Goal: Task Accomplishment & Management: Complete application form

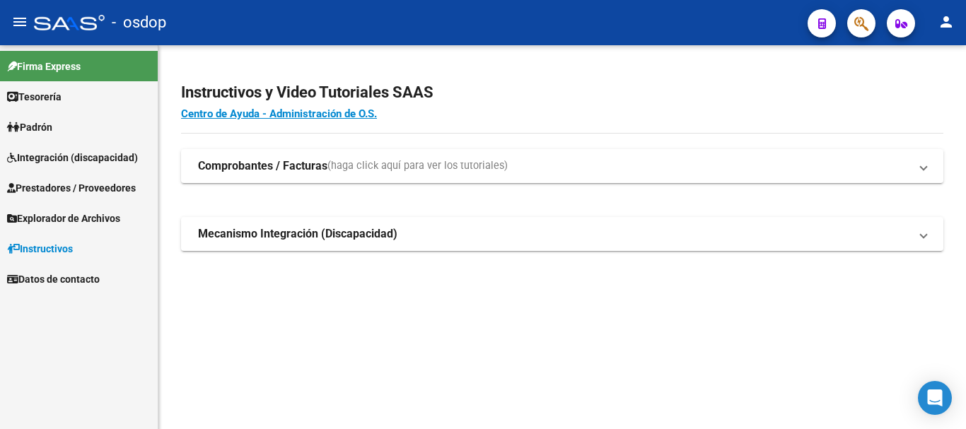
click at [86, 185] on span "Prestadores / Proveedores" at bounding box center [71, 188] width 129 height 16
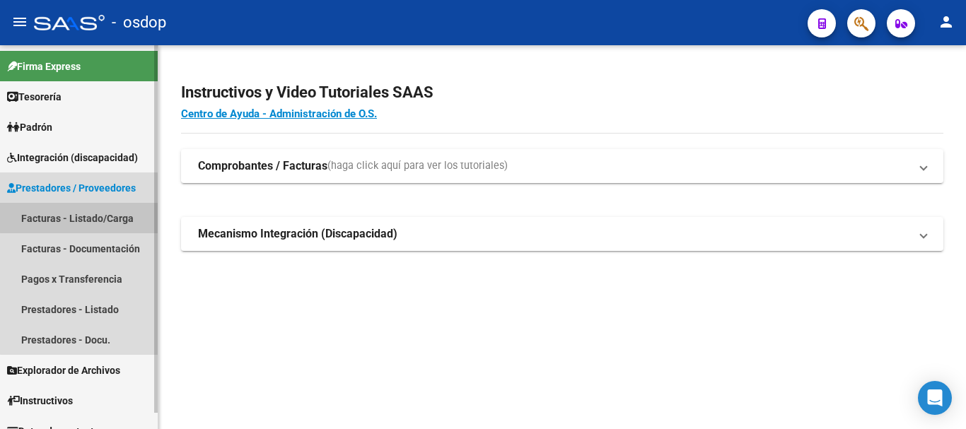
click at [107, 216] on link "Facturas - Listado/Carga" at bounding box center [79, 218] width 158 height 30
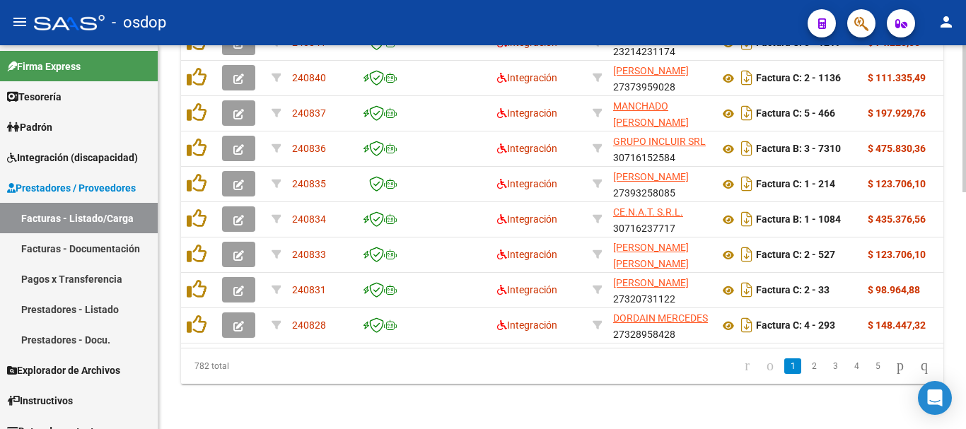
scroll to position [267, 0]
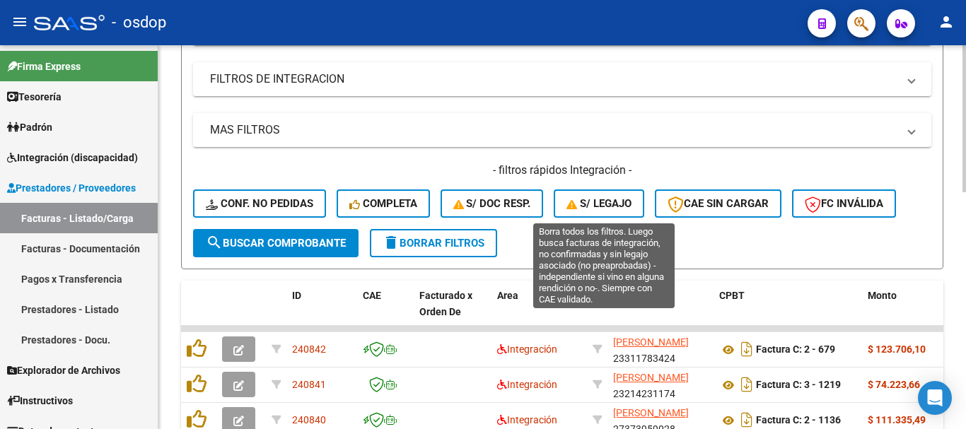
click at [589, 200] on span "S/ legajo" at bounding box center [598, 203] width 65 height 13
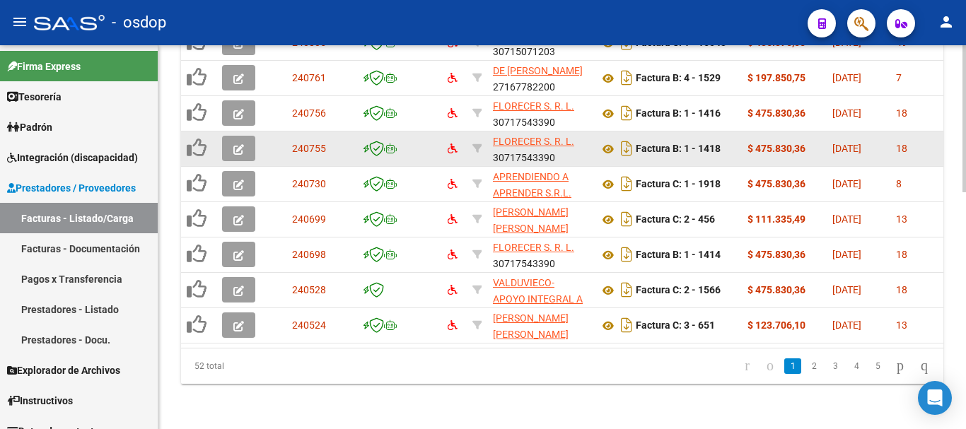
scroll to position [479, 0]
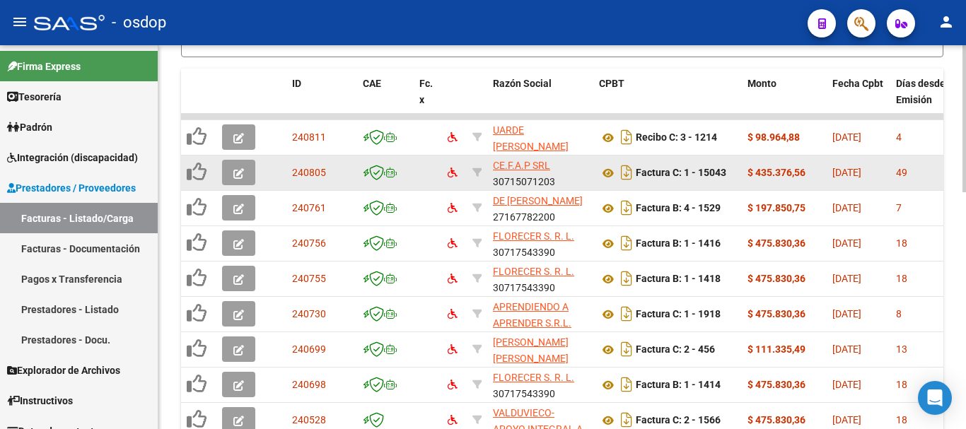
click at [239, 170] on icon "button" at bounding box center [238, 173] width 11 height 11
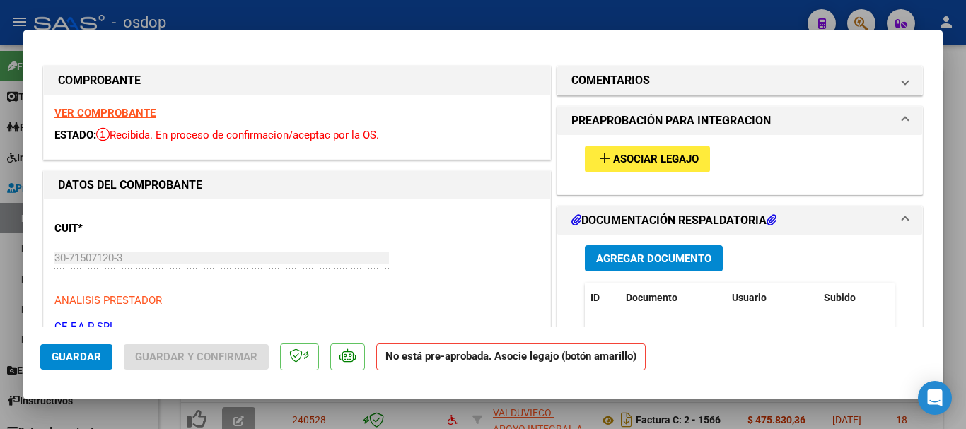
click at [651, 154] on span "Asociar Legajo" at bounding box center [656, 159] width 86 height 13
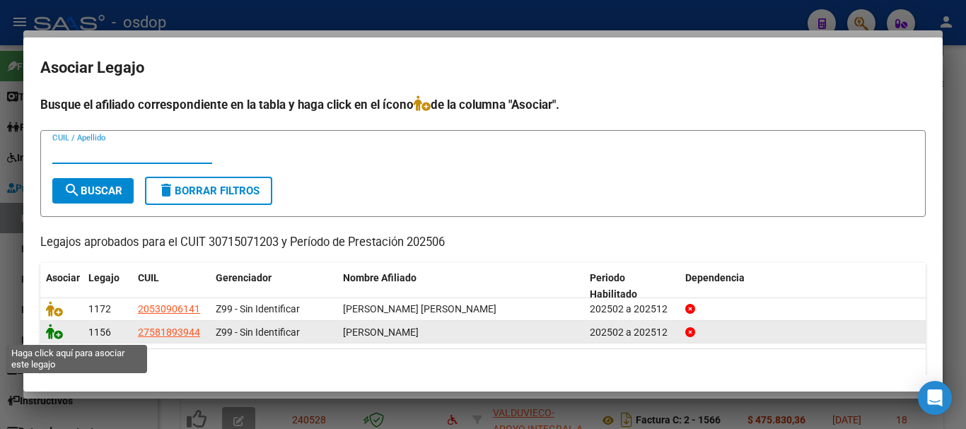
click at [49, 335] on icon at bounding box center [54, 332] width 17 height 16
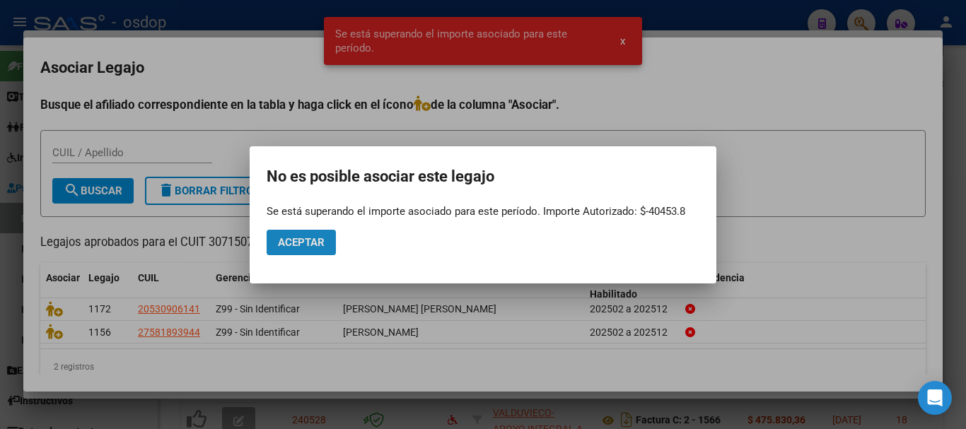
click at [322, 250] on button "Aceptar" at bounding box center [301, 242] width 69 height 25
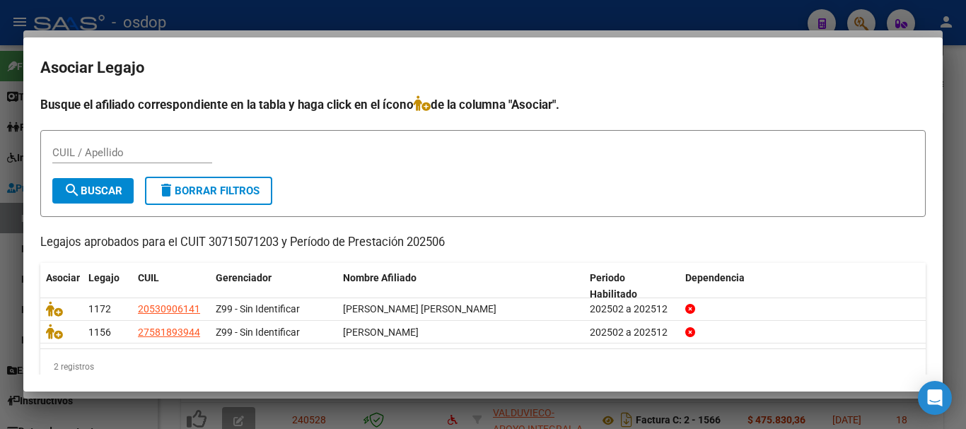
click at [261, 418] on div at bounding box center [483, 214] width 966 height 429
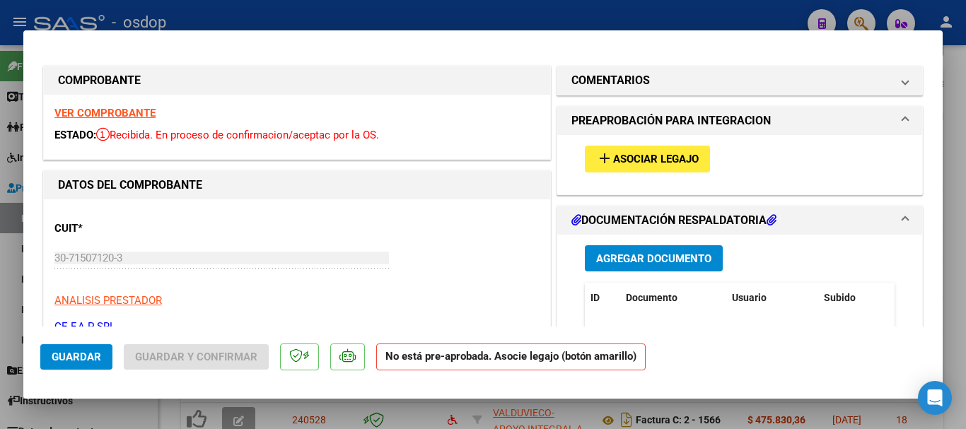
click at [134, 427] on div at bounding box center [483, 214] width 966 height 429
type input "$ 0,00"
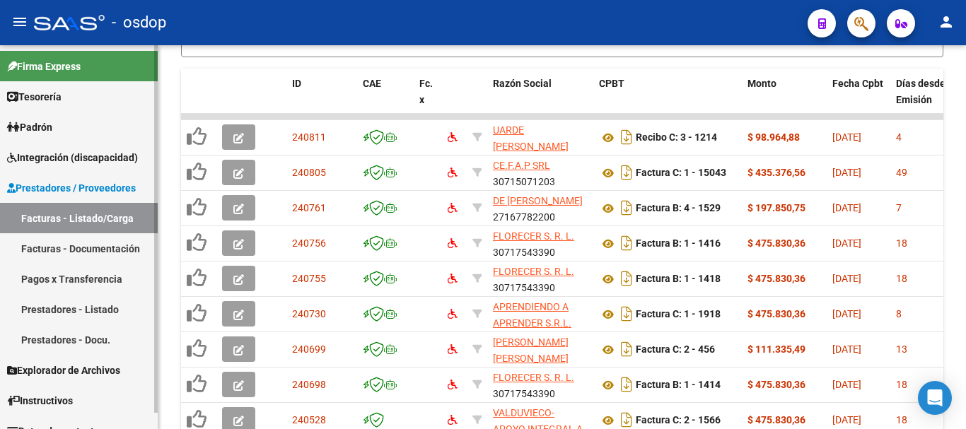
click at [97, 309] on link "Prestadores - Listado" at bounding box center [79, 309] width 158 height 30
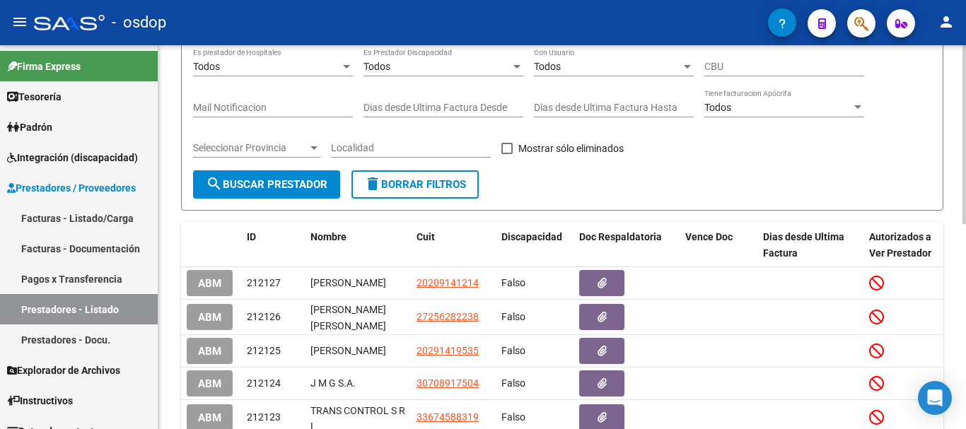
scroll to position [15, 0]
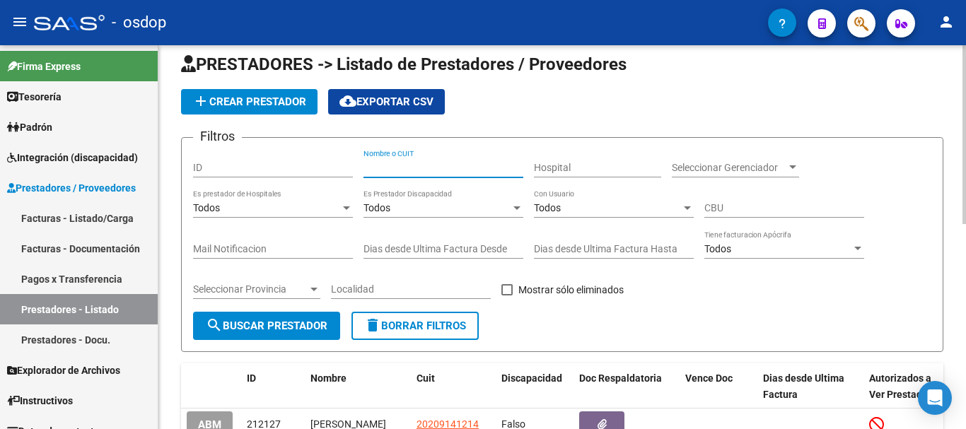
click at [399, 163] on input "Nombre o CUIT" at bounding box center [444, 168] width 160 height 12
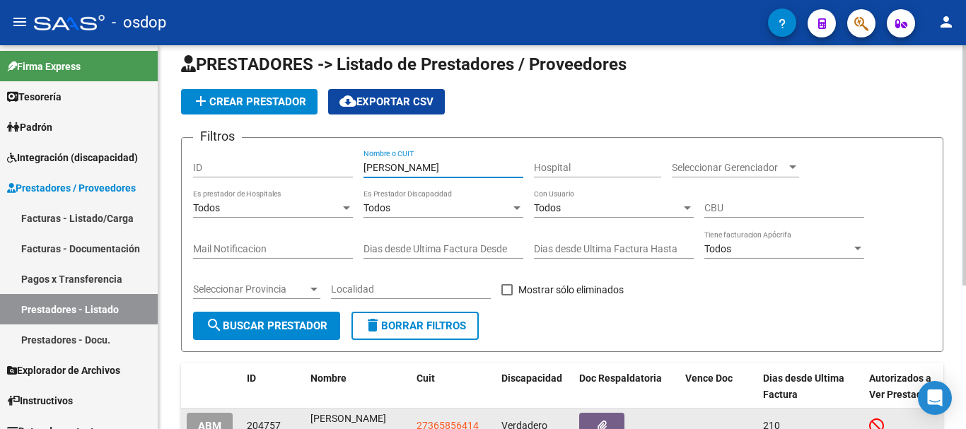
scroll to position [230, 0]
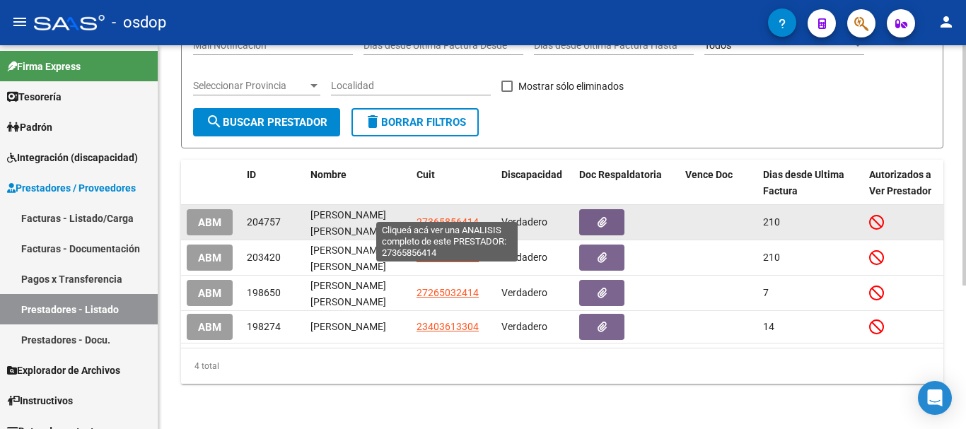
type input "[PERSON_NAME]"
click at [446, 216] on span "27365856414" at bounding box center [448, 221] width 62 height 11
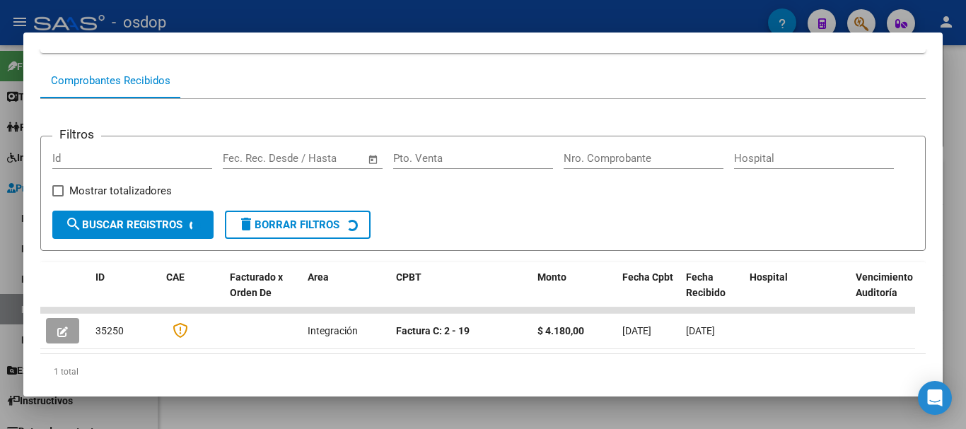
scroll to position [174, 0]
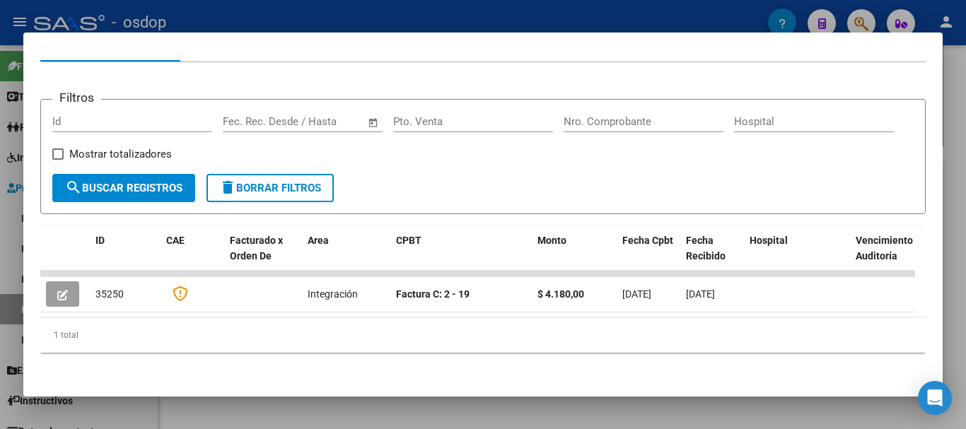
click at [406, 401] on div at bounding box center [483, 214] width 966 height 429
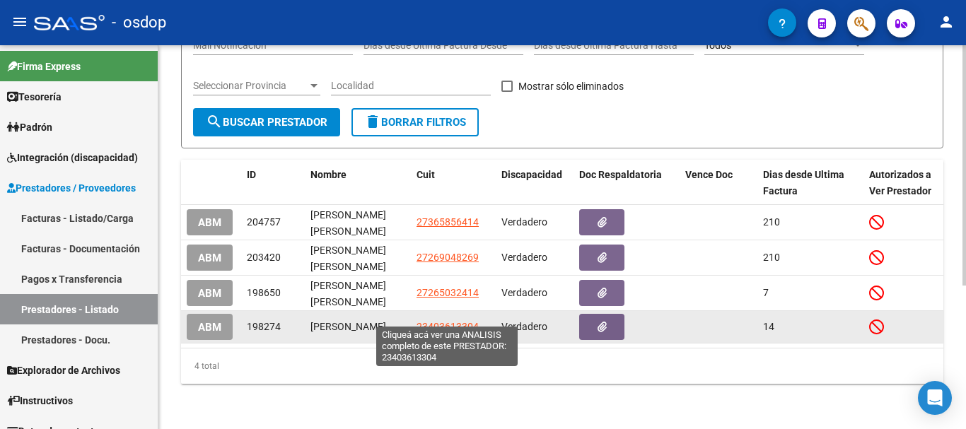
click at [458, 321] on span "23403613304" at bounding box center [448, 326] width 62 height 11
type textarea "23403613304"
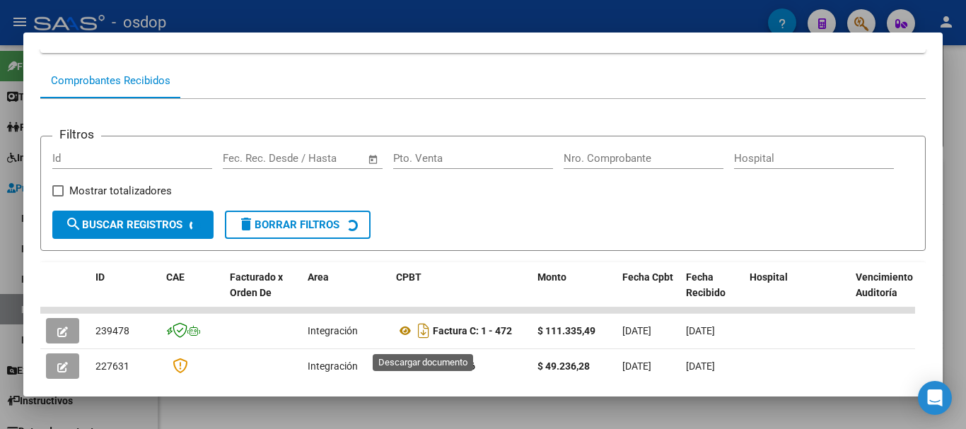
scroll to position [336, 0]
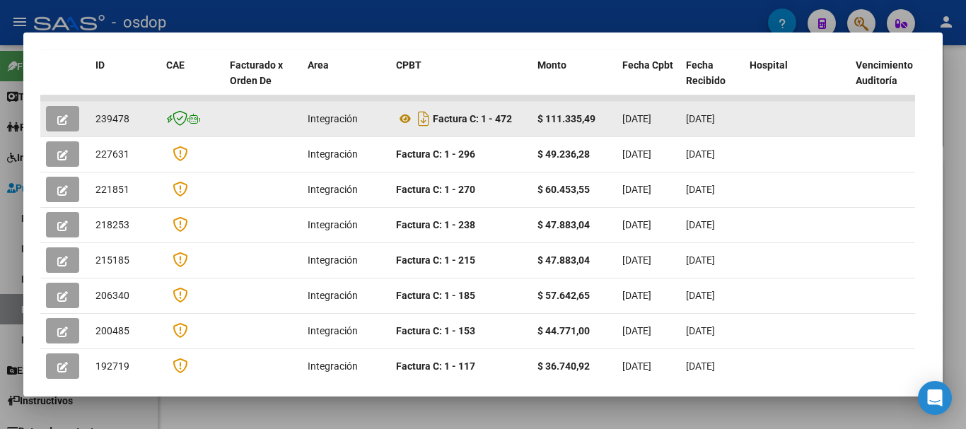
click at [110, 123] on span "239478" at bounding box center [112, 118] width 34 height 11
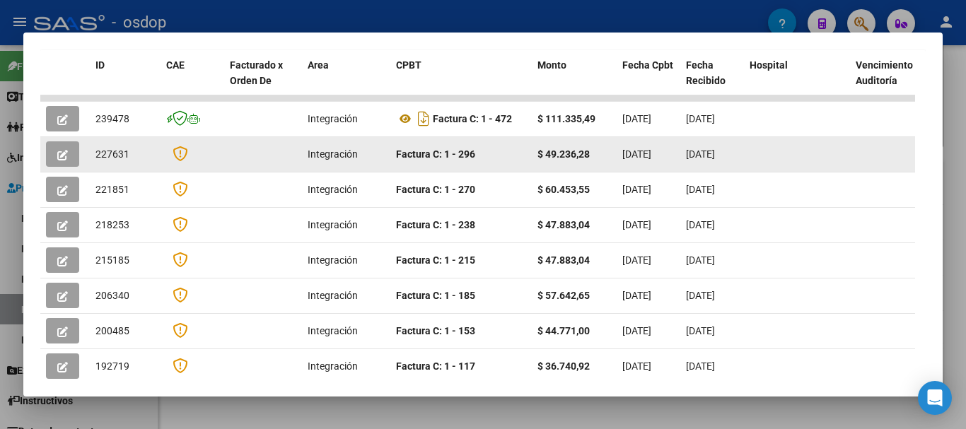
copy span "239478"
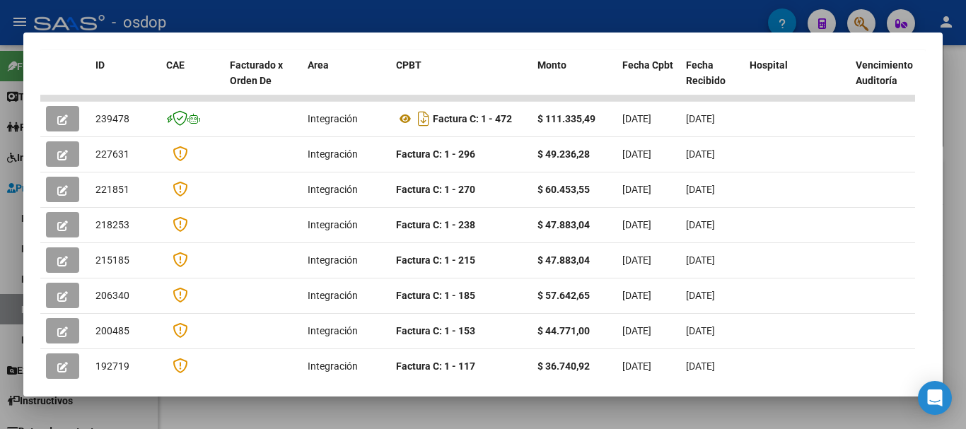
click at [383, 414] on div at bounding box center [483, 214] width 966 height 429
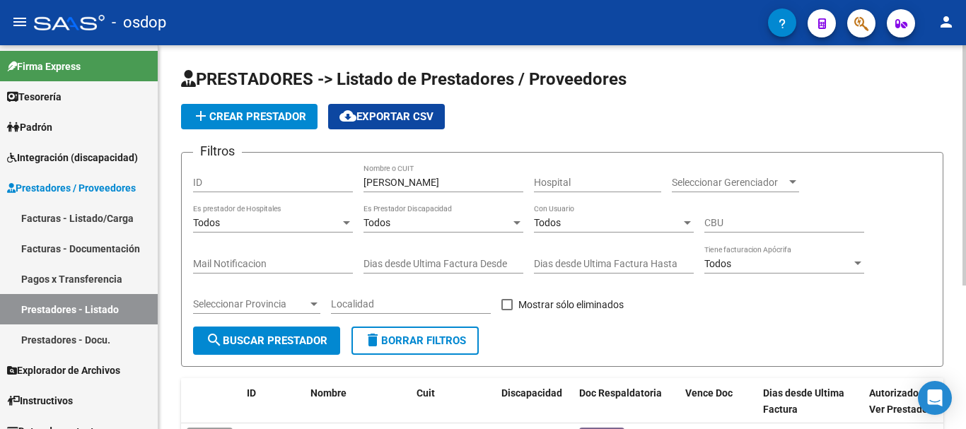
scroll to position [212, 0]
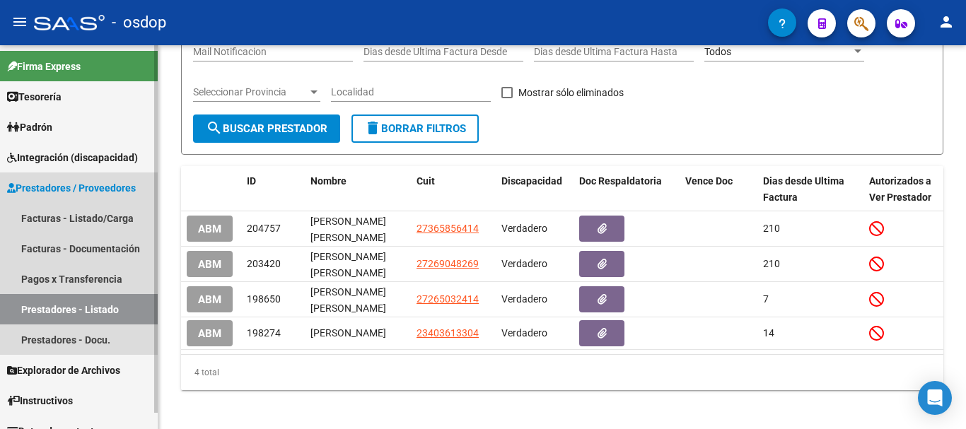
click at [70, 188] on span "Prestadores / Proveedores" at bounding box center [71, 188] width 129 height 16
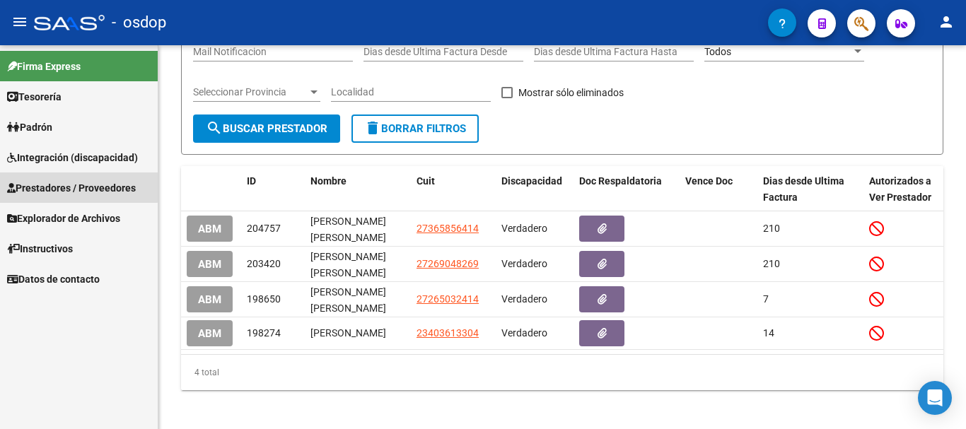
click at [76, 184] on span "Prestadores / Proveedores" at bounding box center [71, 188] width 129 height 16
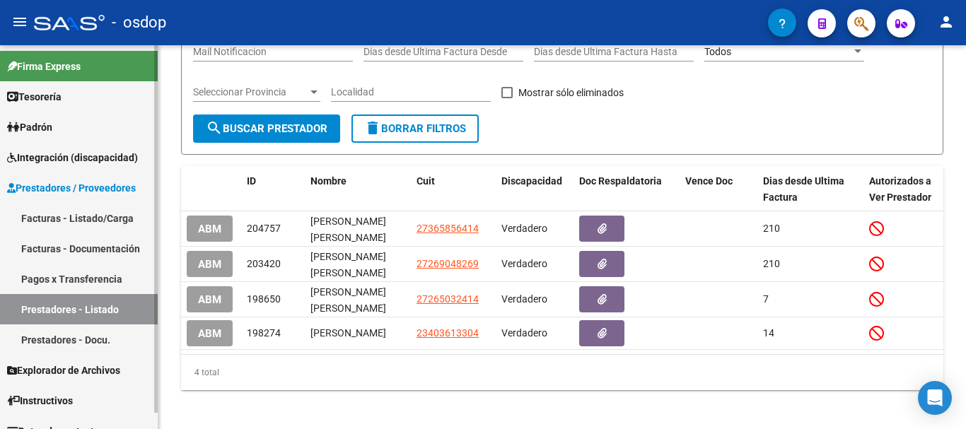
click at [81, 217] on link "Facturas - Listado/Carga" at bounding box center [79, 218] width 158 height 30
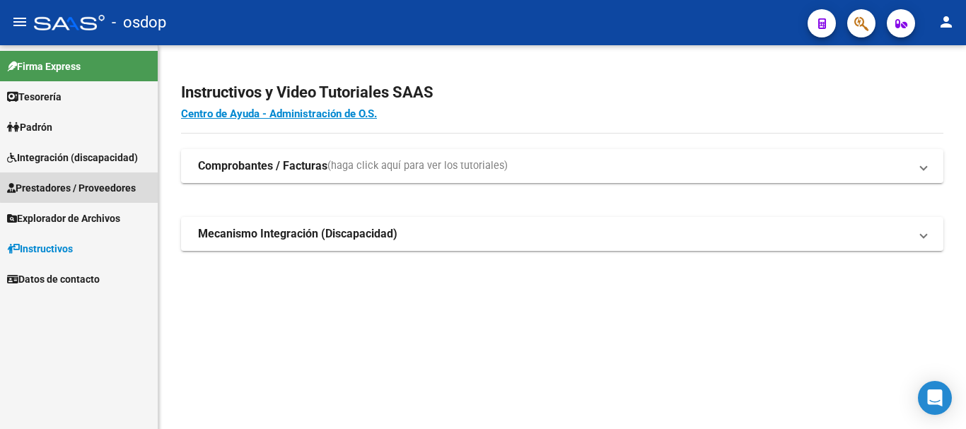
click at [90, 186] on span "Prestadores / Proveedores" at bounding box center [71, 188] width 129 height 16
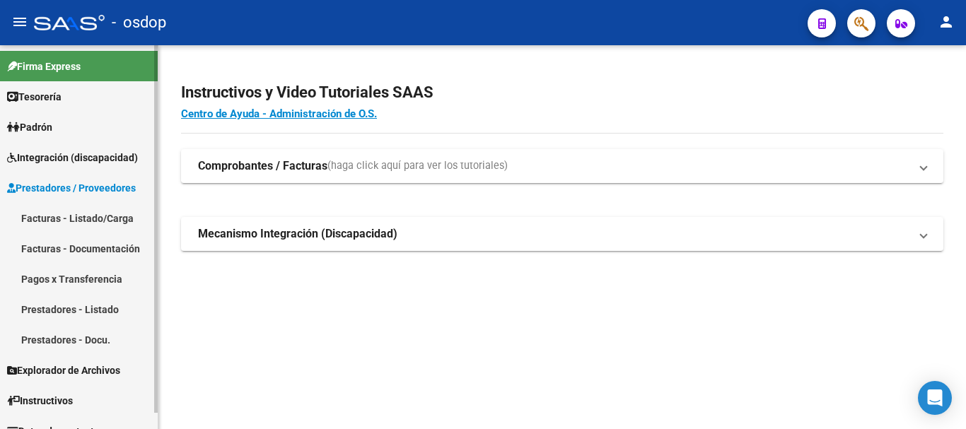
click at [111, 218] on link "Facturas - Listado/Carga" at bounding box center [79, 218] width 158 height 30
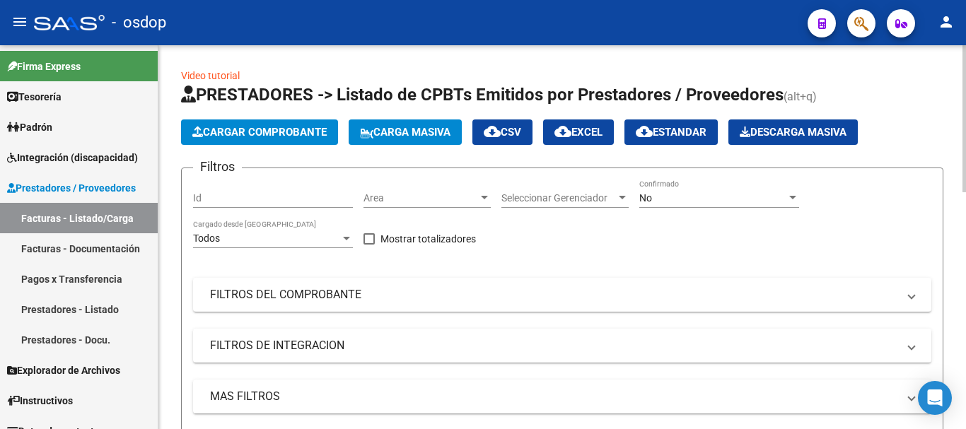
scroll to position [212, 0]
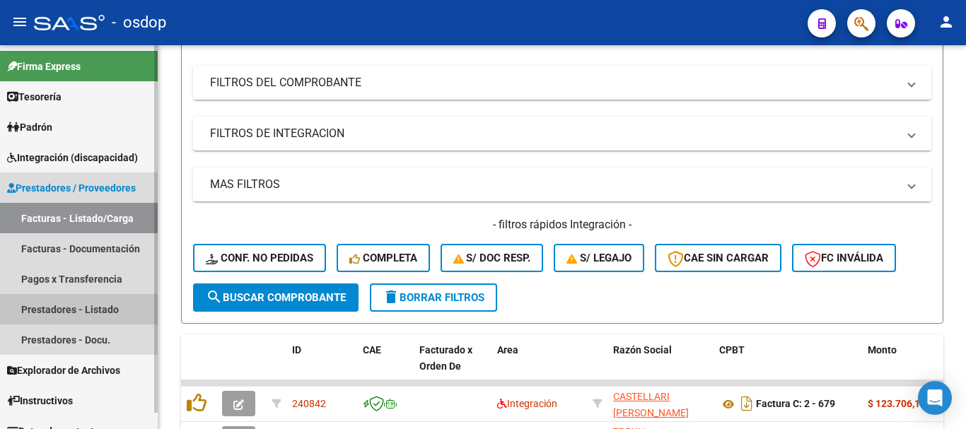
click at [97, 313] on link "Prestadores - Listado" at bounding box center [79, 309] width 158 height 30
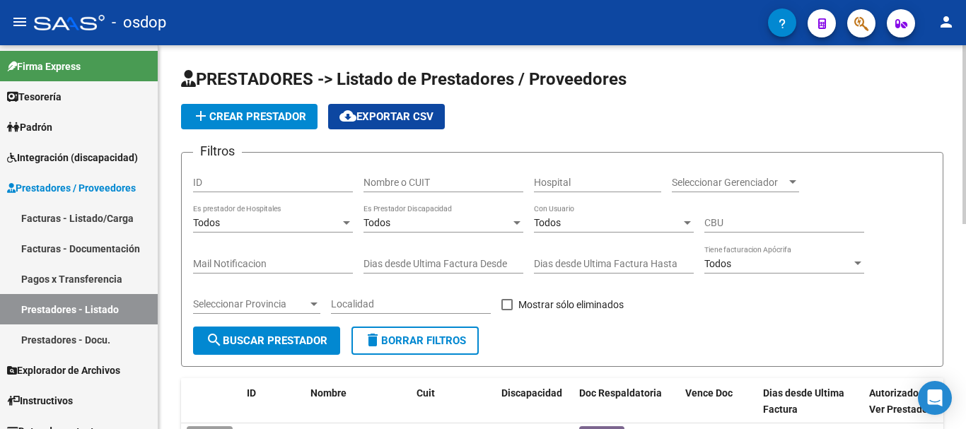
click at [446, 182] on input "Nombre o CUIT" at bounding box center [444, 183] width 160 height 12
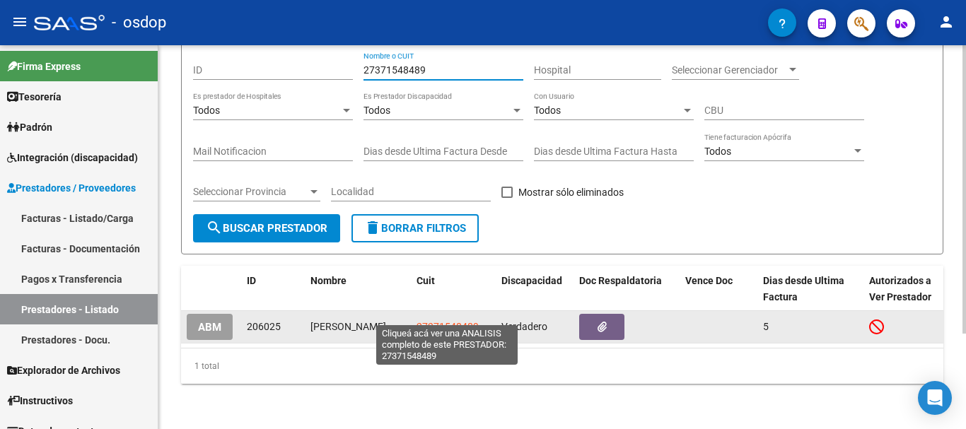
type input "27371548489"
click at [442, 321] on span "27371548489" at bounding box center [448, 326] width 62 height 11
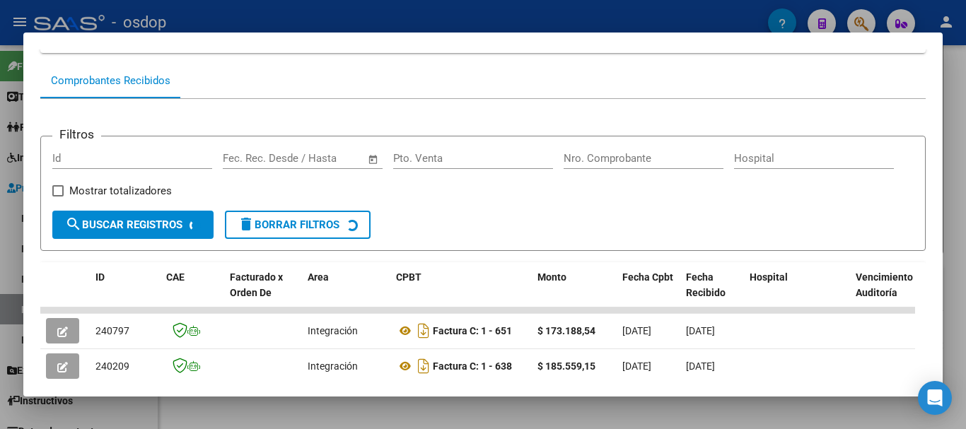
scroll to position [241, 0]
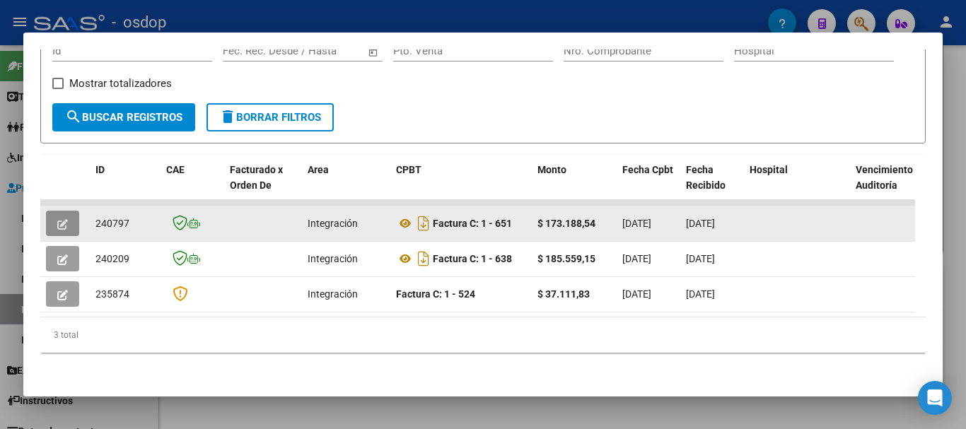
click at [74, 221] on button "button" at bounding box center [62, 223] width 33 height 25
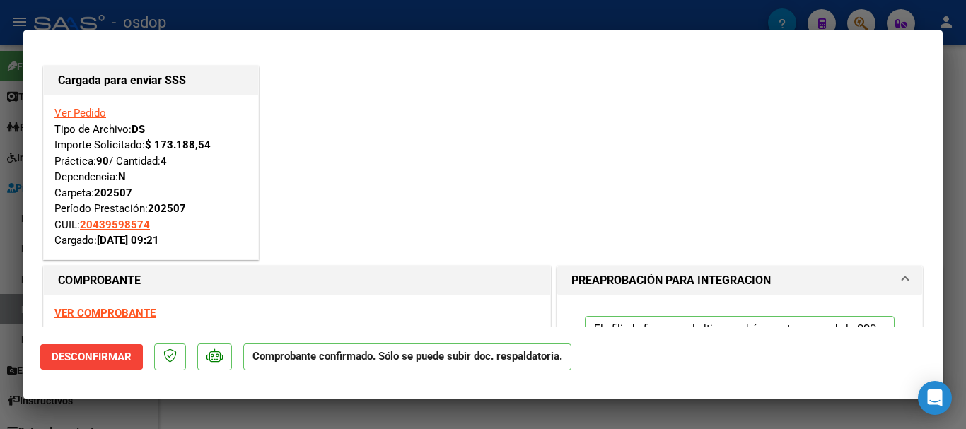
click at [461, 420] on div at bounding box center [483, 214] width 966 height 429
type input "$ 0,00"
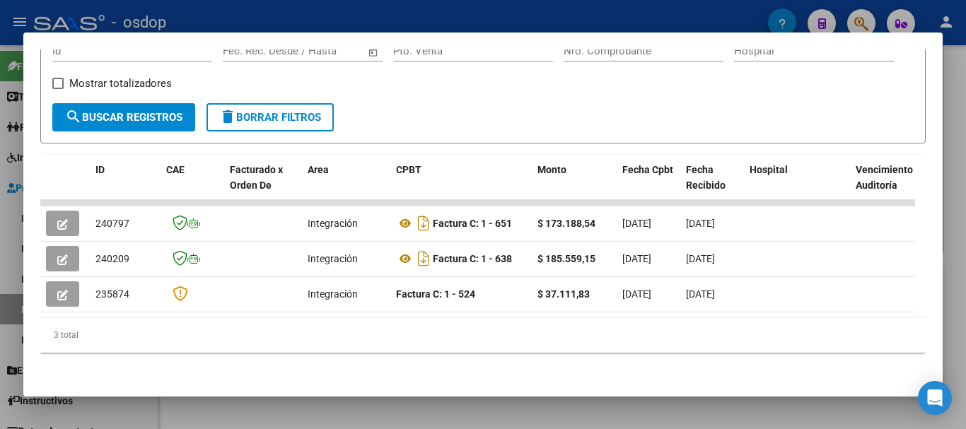
click at [456, 418] on div at bounding box center [483, 214] width 966 height 429
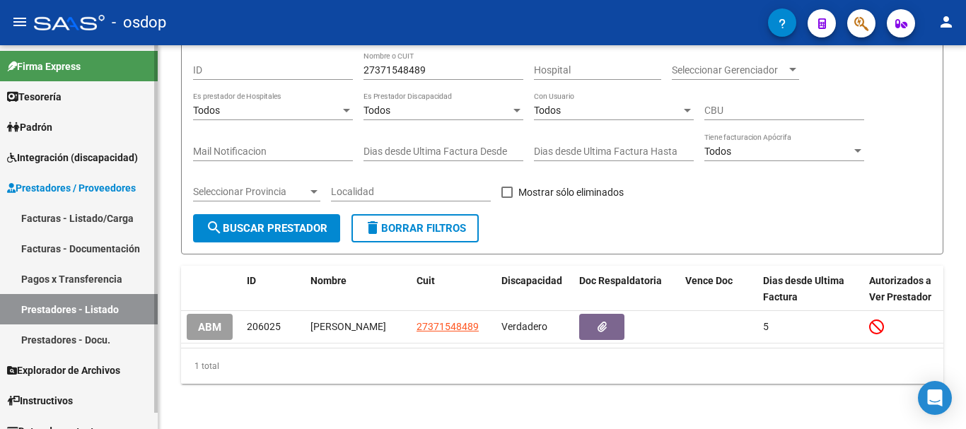
click at [82, 219] on link "Facturas - Listado/Carga" at bounding box center [79, 218] width 158 height 30
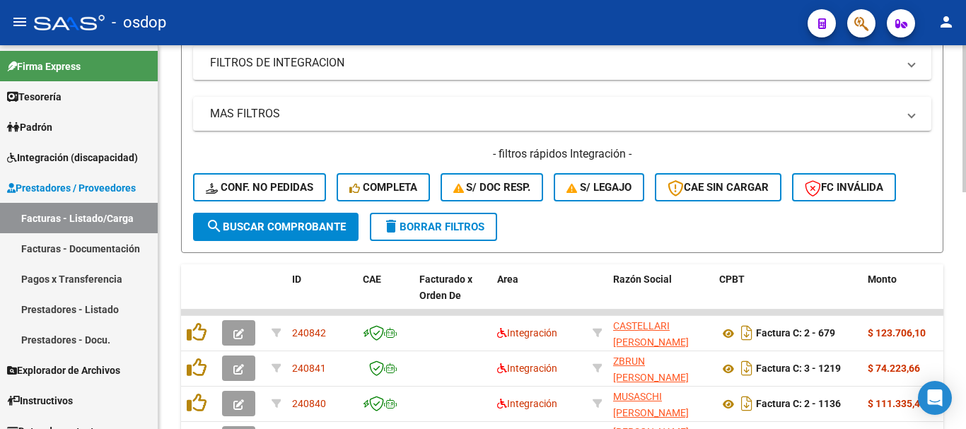
scroll to position [212, 0]
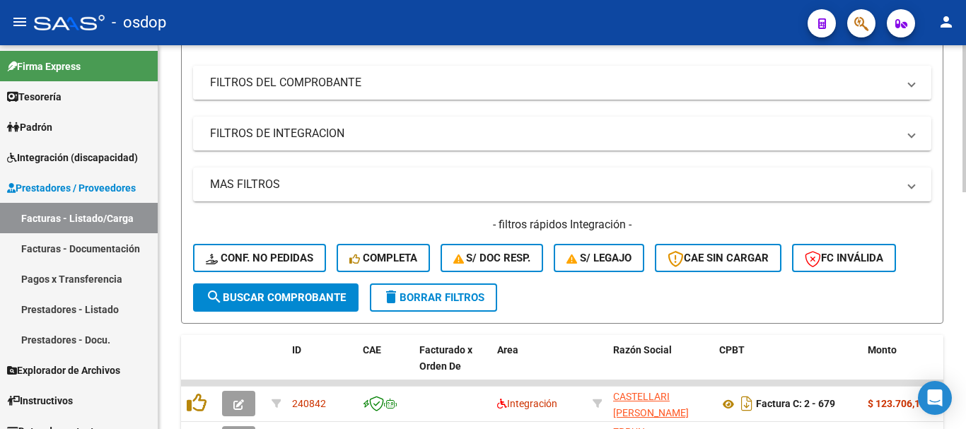
click at [361, 82] on mat-panel-title "FILTROS DEL COMPROBANTE" at bounding box center [553, 83] width 687 height 16
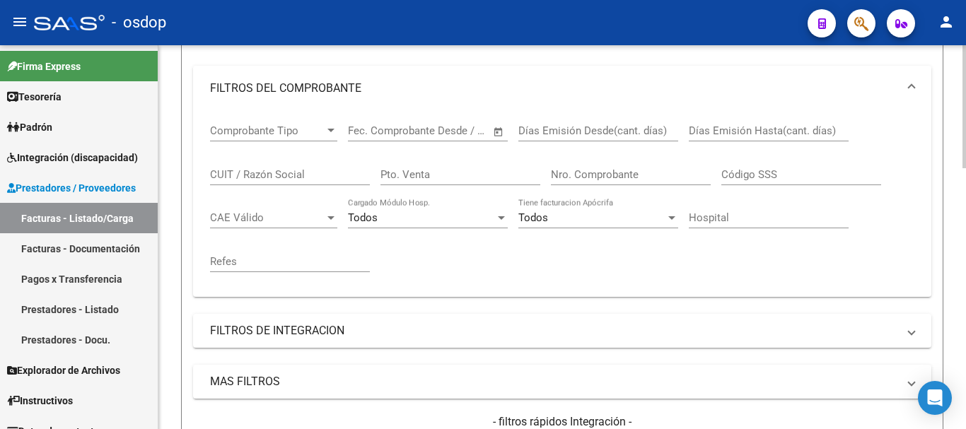
click at [280, 182] on div "CUIT / Razón Social" at bounding box center [290, 170] width 160 height 30
type input "27371548489"
